Goal: Find specific page/section: Find specific page/section

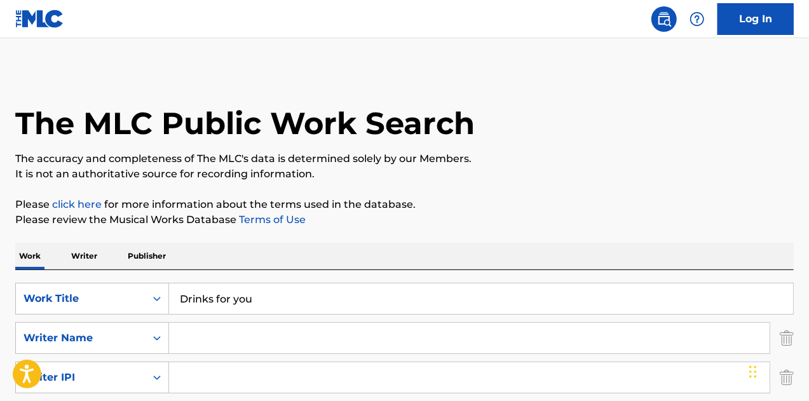
click at [227, 297] on input "Drinks for you" at bounding box center [481, 298] width 624 height 31
type input "Buck 50"
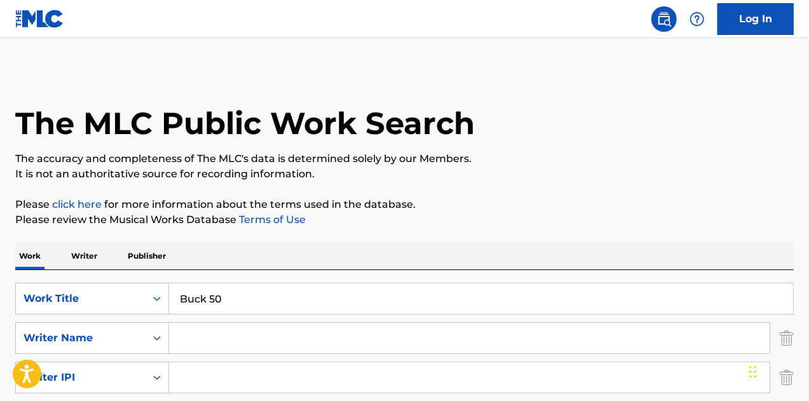
click at [215, 329] on input "Search Form" at bounding box center [469, 338] width 601 height 31
type input "Coles"
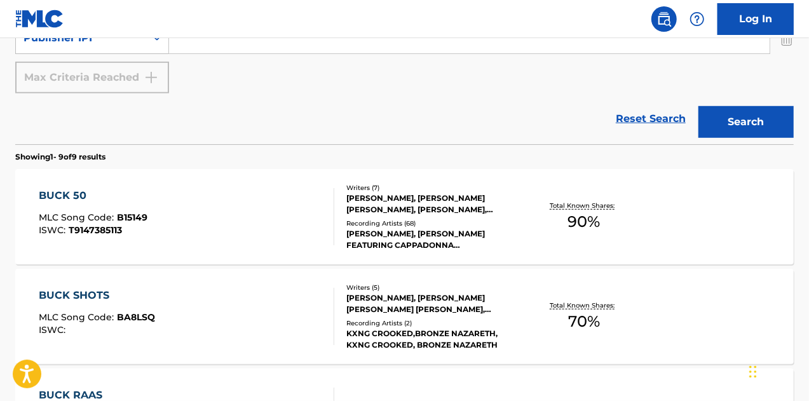
scroll to position [419, 0]
click at [255, 215] on div "BUCK 50 MLC Song Code : B15149 ISWC : T9147385113" at bounding box center [187, 215] width 296 height 57
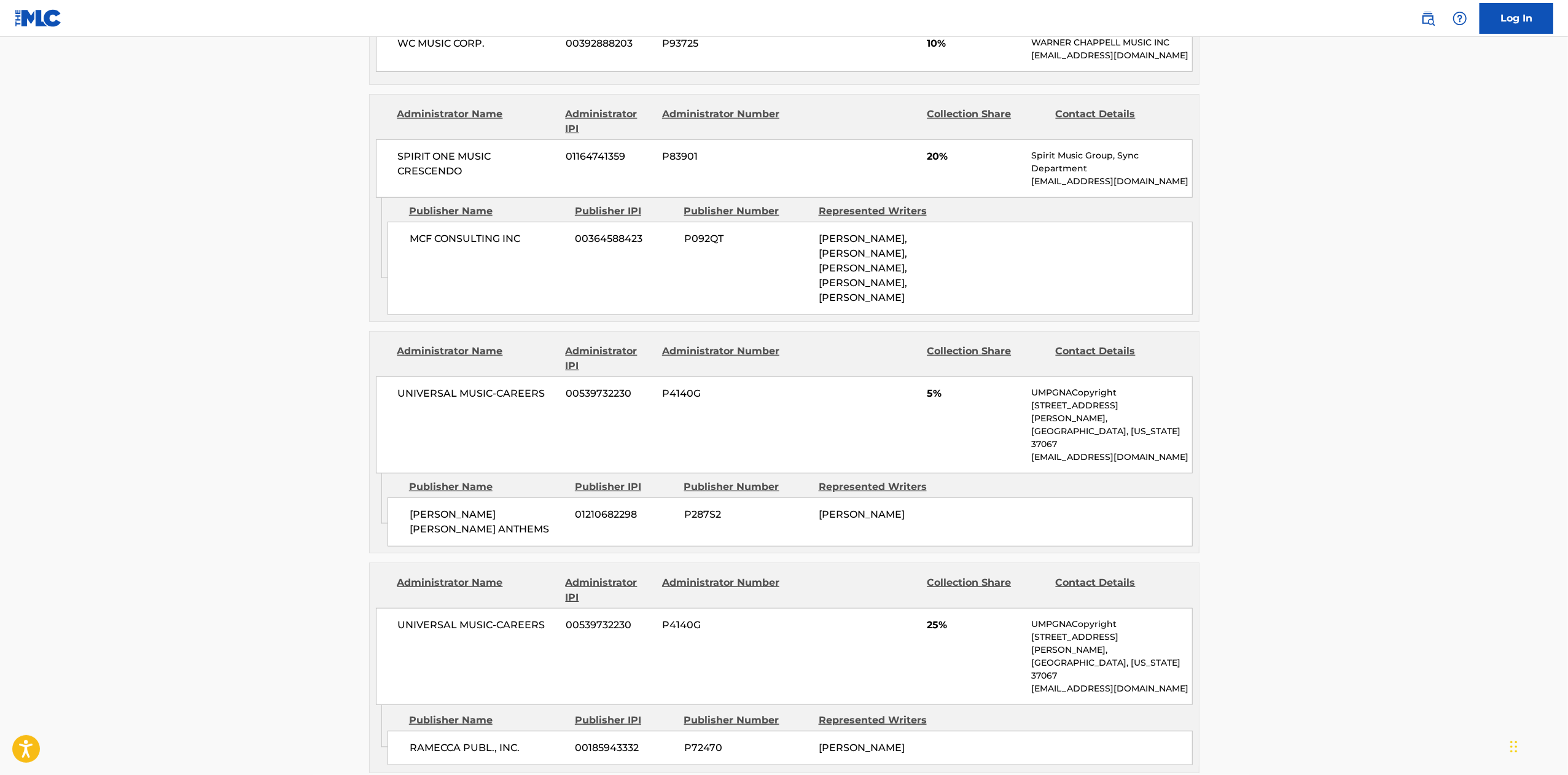
scroll to position [726, 0]
drag, startPoint x: 700, startPoint y: 4, endPoint x: 743, endPoint y: 389, distance: 387.4
click at [743, 387] on div "UNIVERSAL MUSIC-CAREERS 00539732230 P4140G 5% UMPGNACopyright [STREET_ADDRESS][…" at bounding box center [784, 422] width 817 height 97
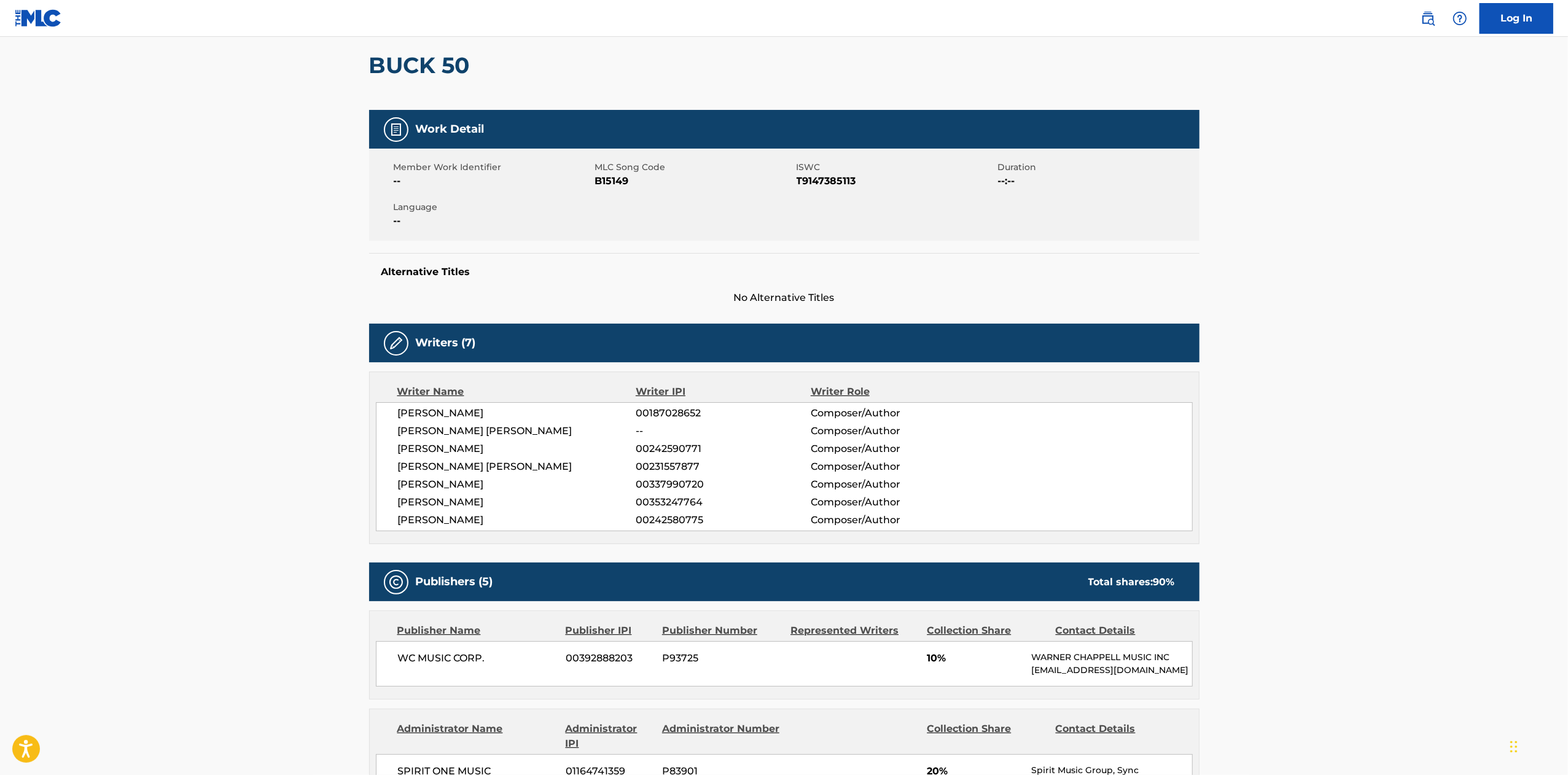
scroll to position [0, 0]
